Goal: Obtain resource: Download file/media

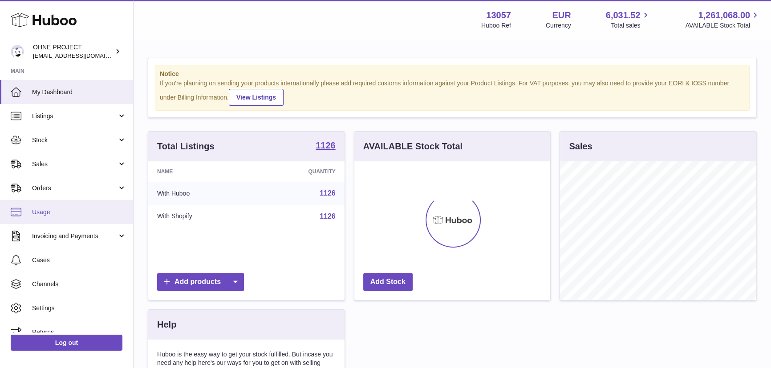
scroll to position [138, 196]
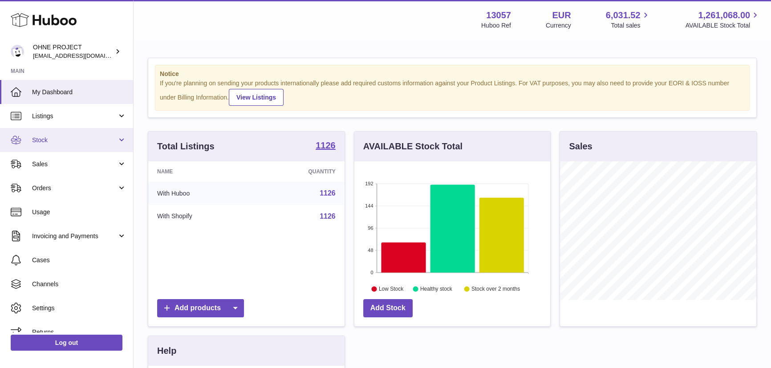
click at [66, 142] on span "Stock" at bounding box center [74, 140] width 85 height 8
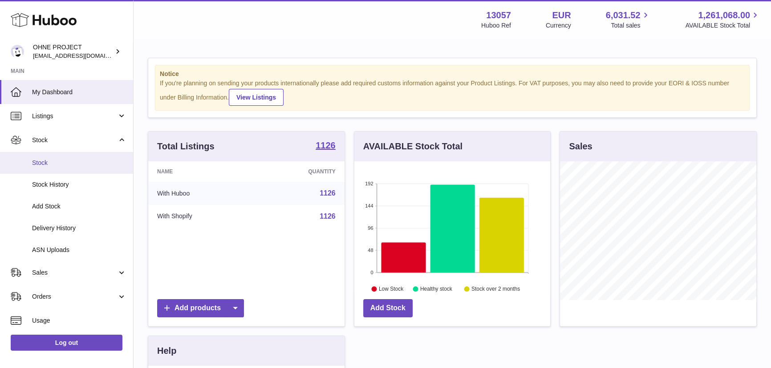
click at [68, 162] on span "Stock" at bounding box center [79, 163] width 94 height 8
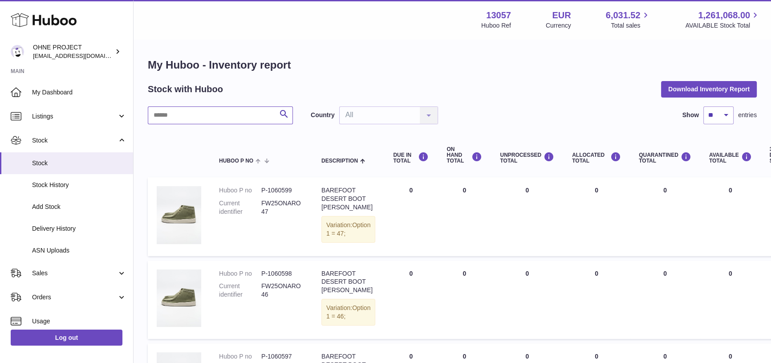
click at [253, 116] on input "text" at bounding box center [220, 115] width 145 height 18
type input "********"
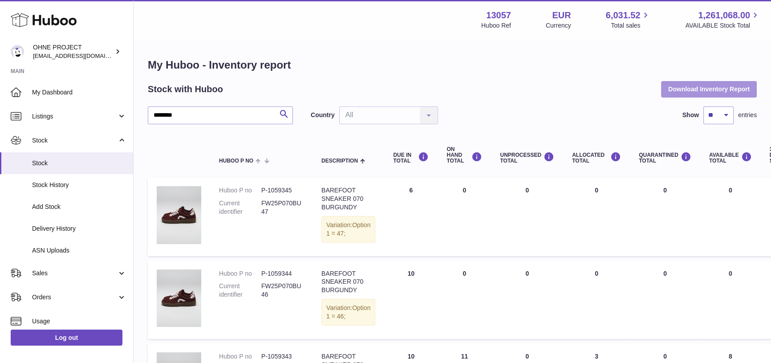
click at [731, 85] on button "Download Inventory Report" at bounding box center [709, 89] width 96 height 16
